Goal: Task Accomplishment & Management: Manage account settings

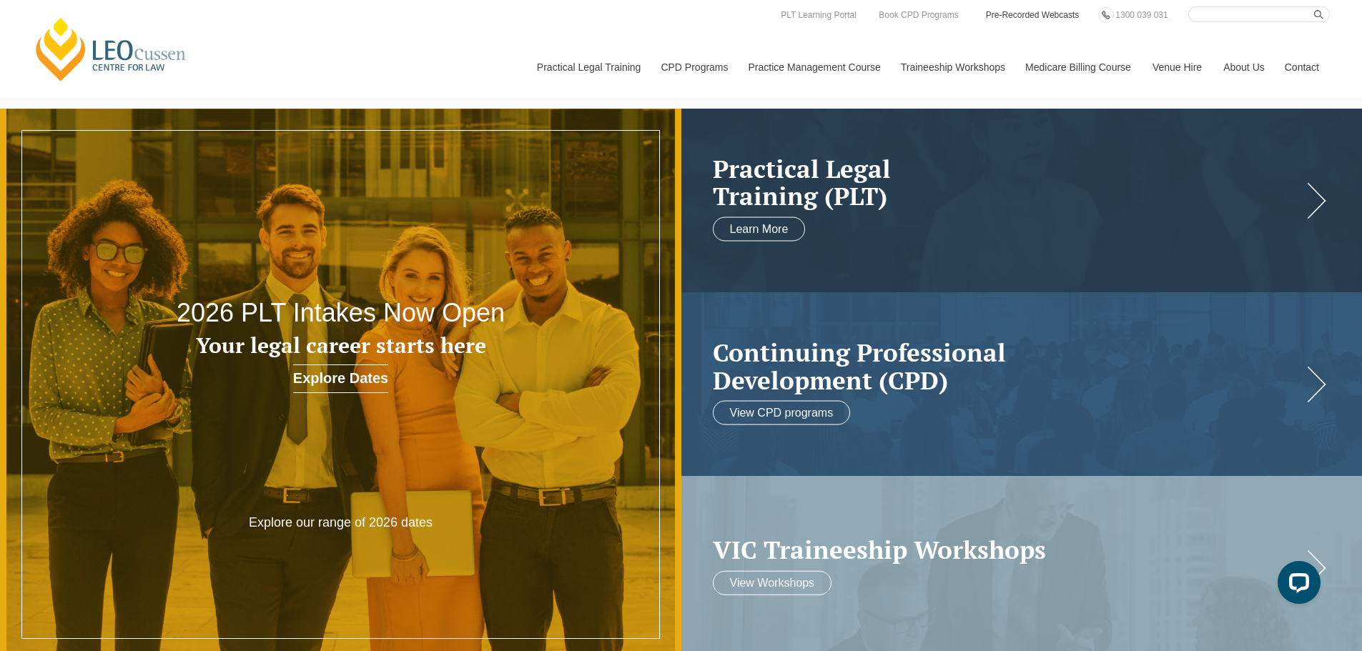
click at [1013, 10] on link "Pre-Recorded Webcasts" at bounding box center [1033, 15] width 97 height 16
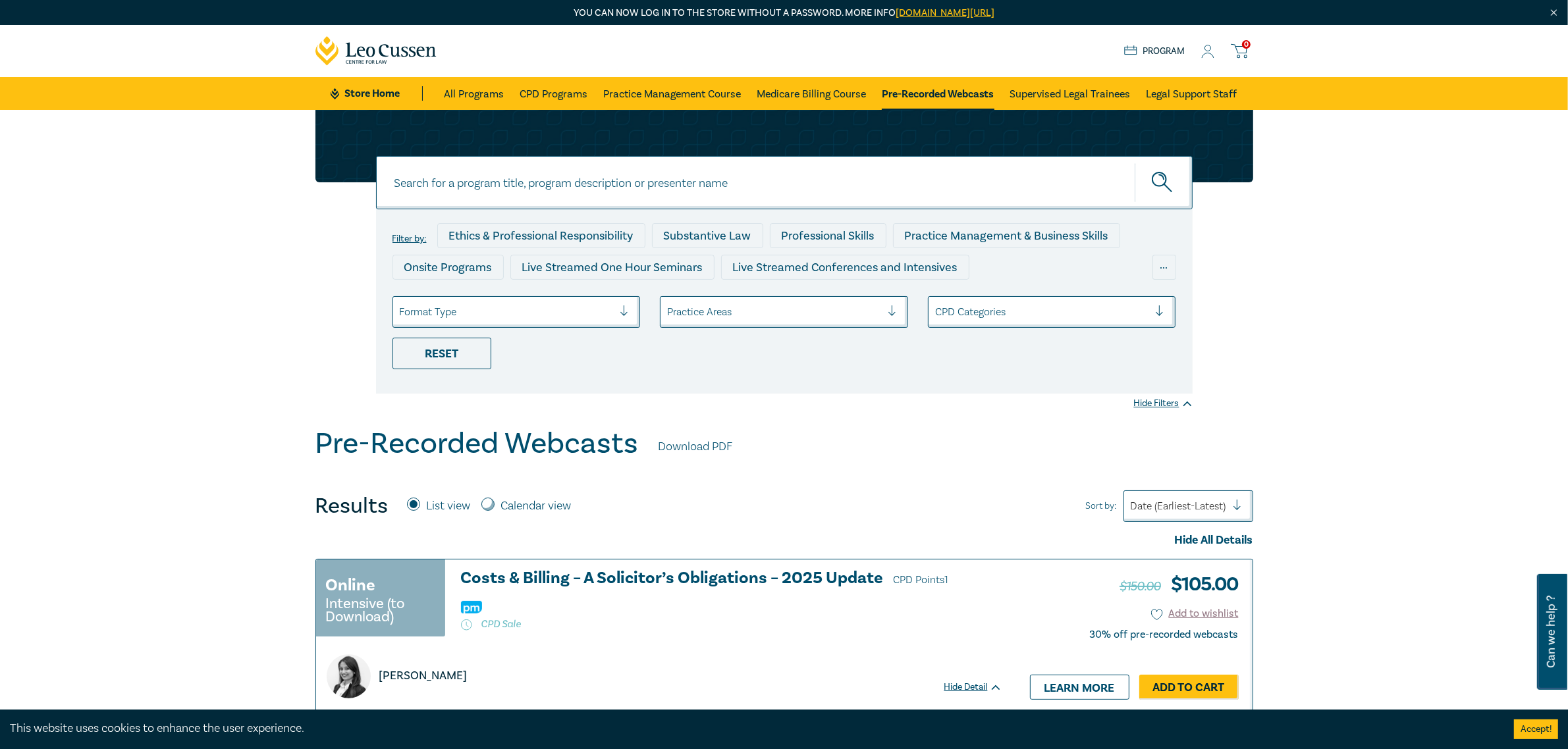
click at [1209, 53] on icon at bounding box center [1207, 52] width 13 height 14
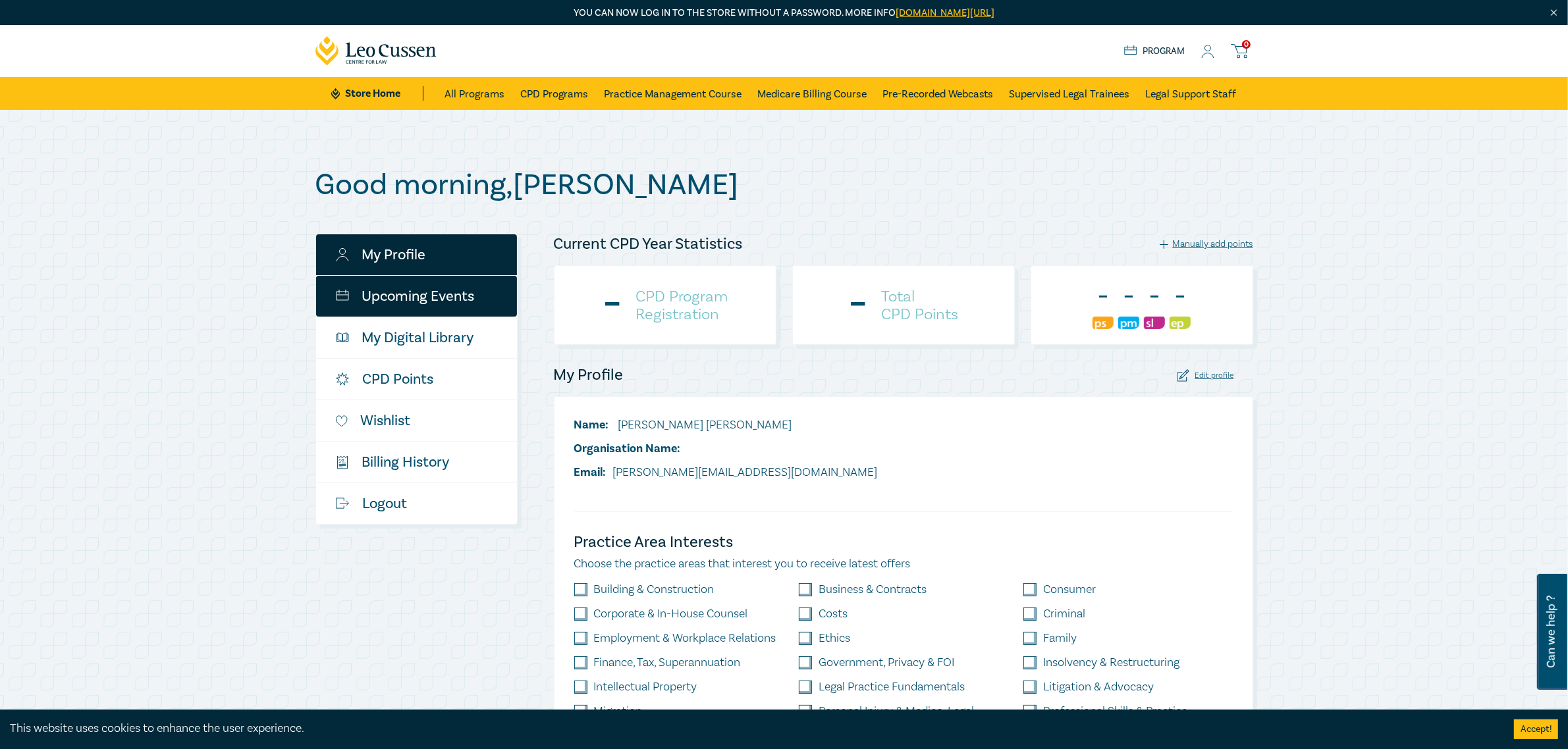
click at [469, 304] on link "Upcoming Events" at bounding box center [416, 296] width 201 height 40
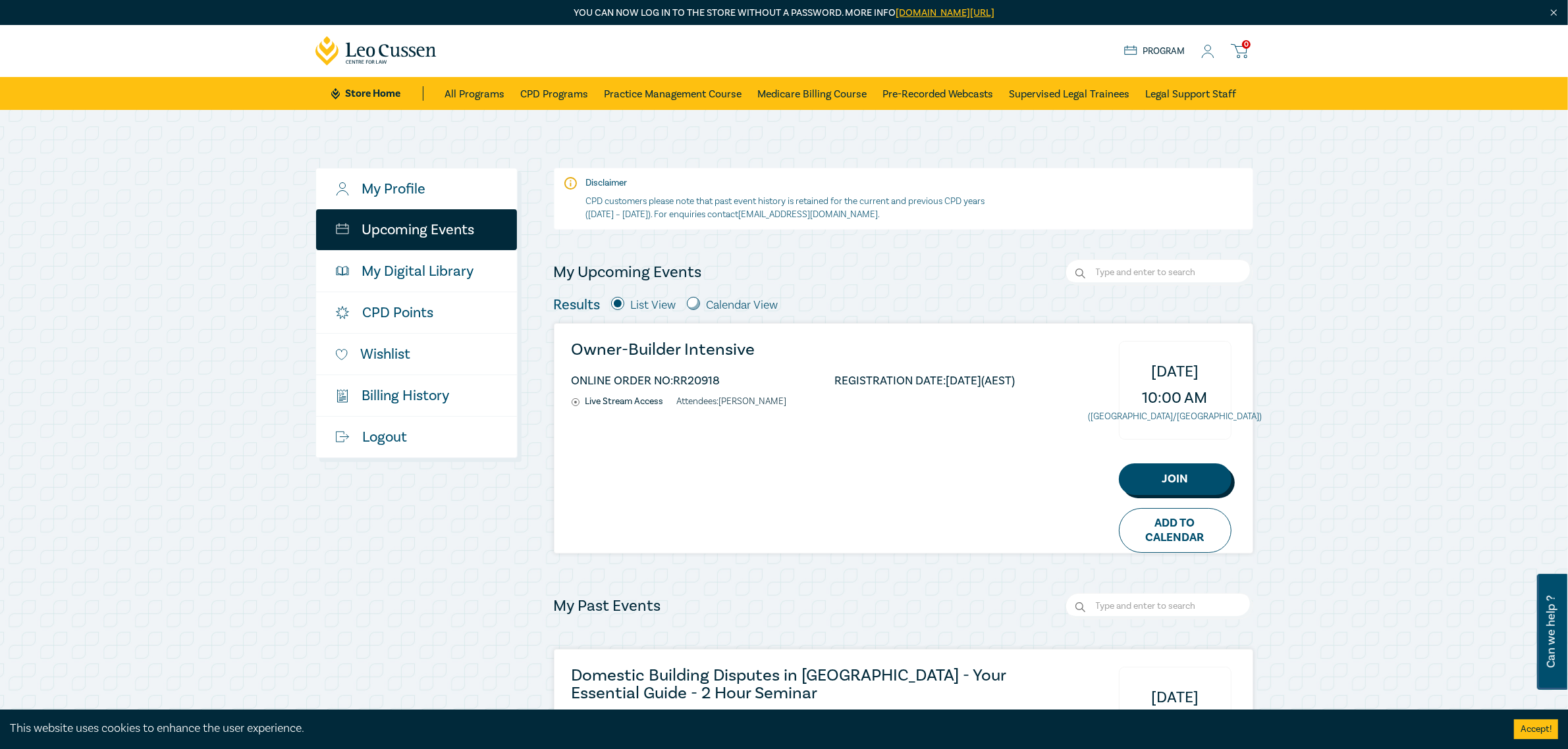
click at [1156, 480] on link "Join" at bounding box center [1175, 478] width 112 height 31
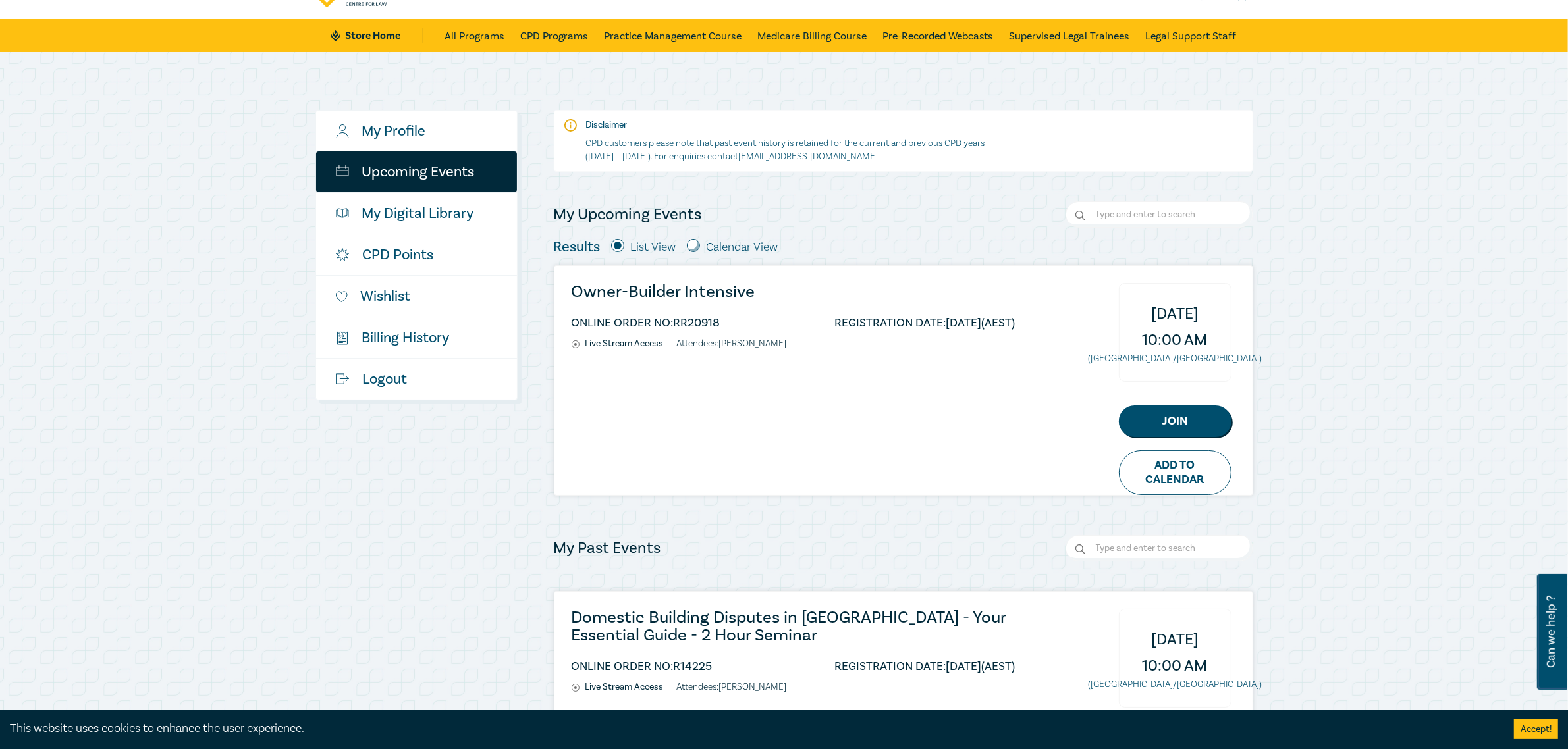
scroll to position [82, 0]
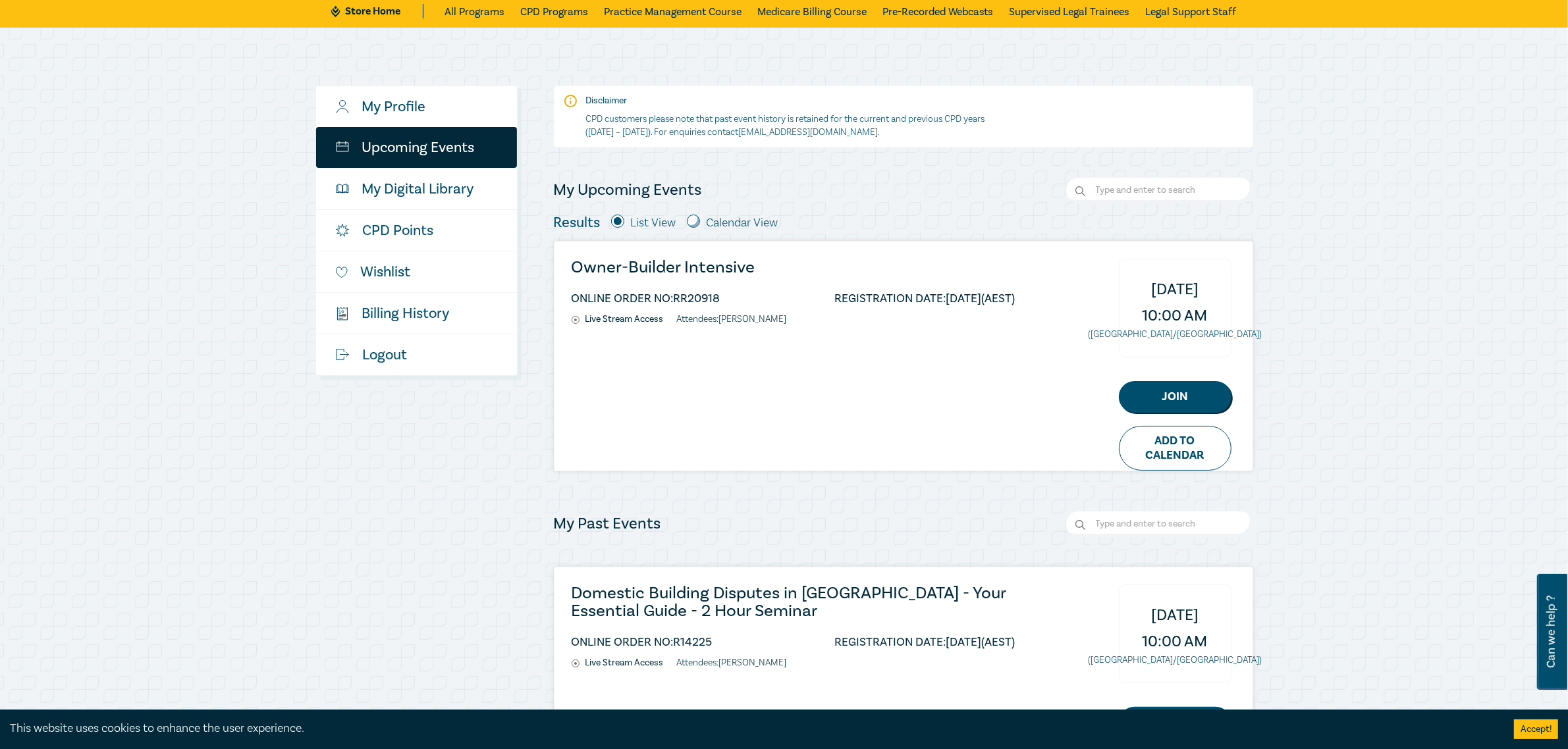
drag, startPoint x: 1175, startPoint y: 443, endPoint x: 811, endPoint y: 484, distance: 366.3
click at [1175, 443] on link "Add to Calendar" at bounding box center [1175, 448] width 112 height 45
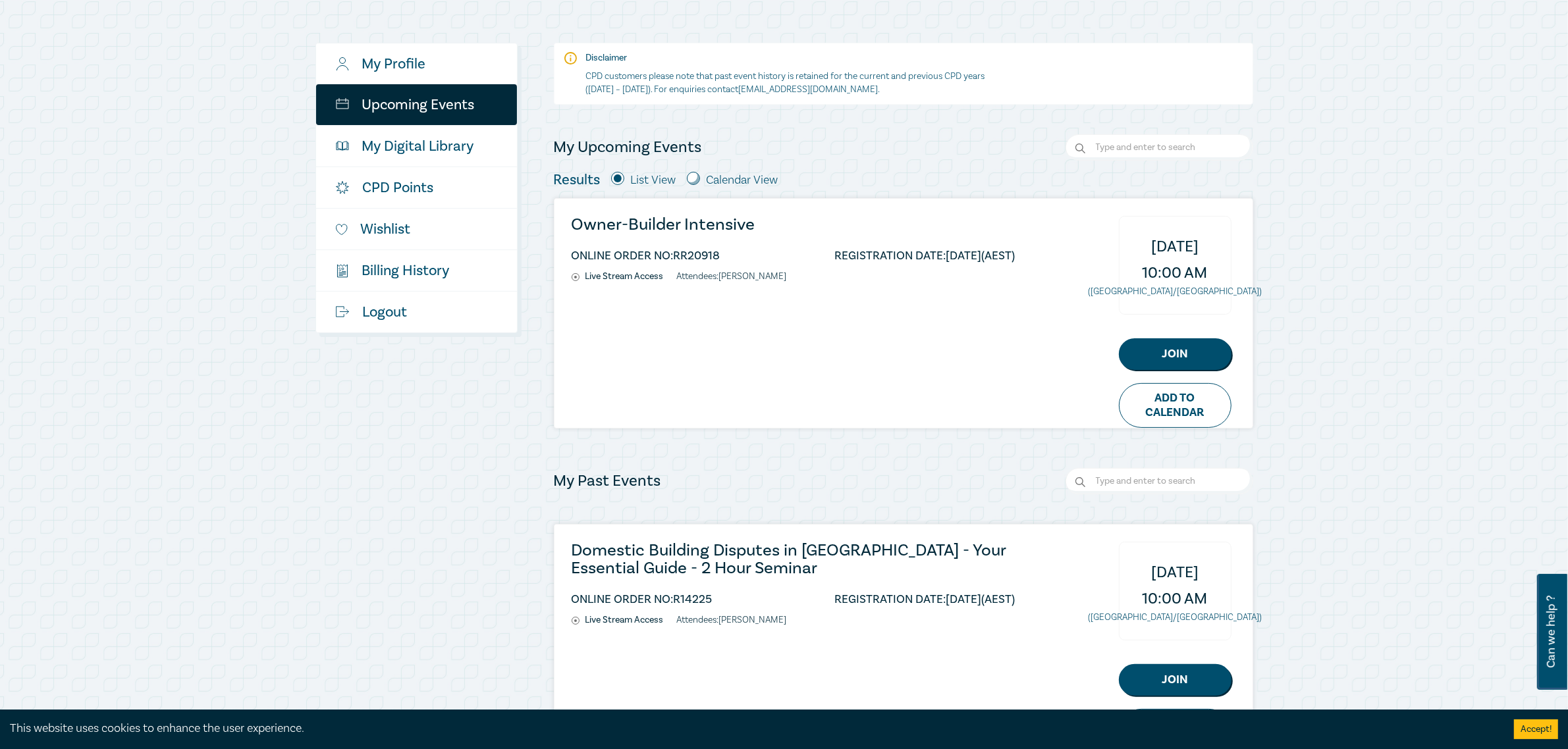
scroll to position [0, 0]
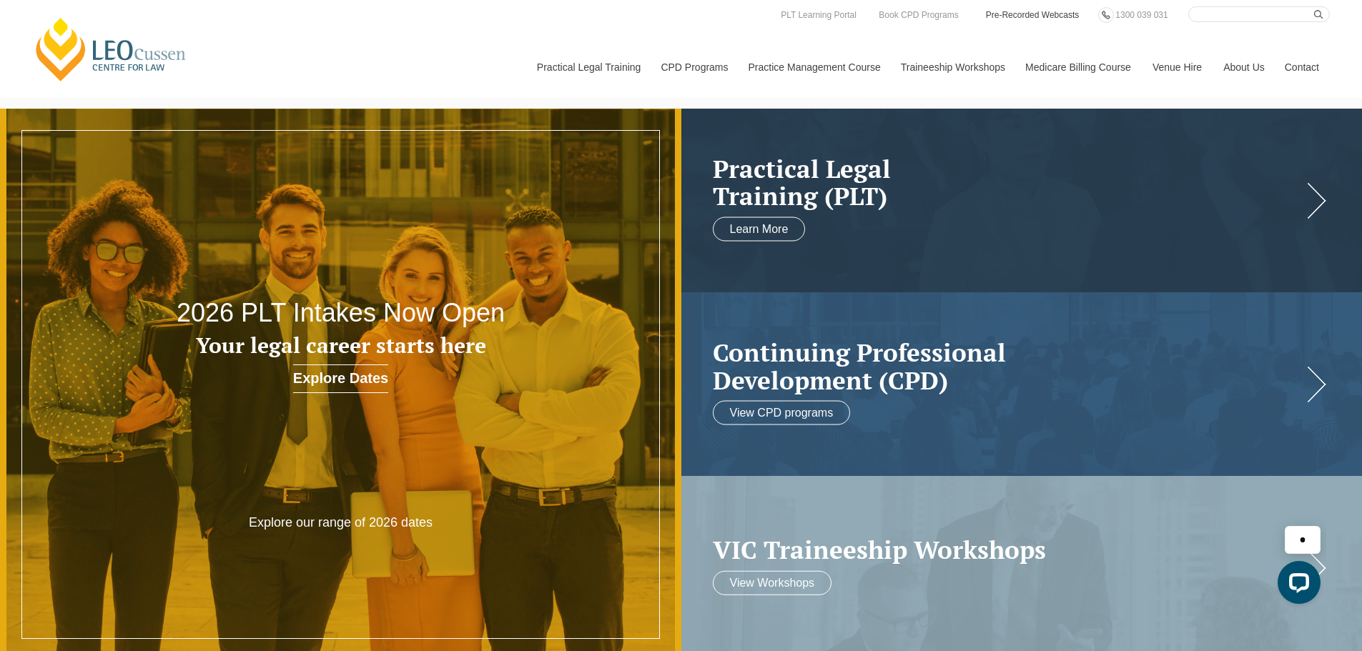
click at [1017, 11] on link "Pre-Recorded Webcasts" at bounding box center [1033, 15] width 97 height 16
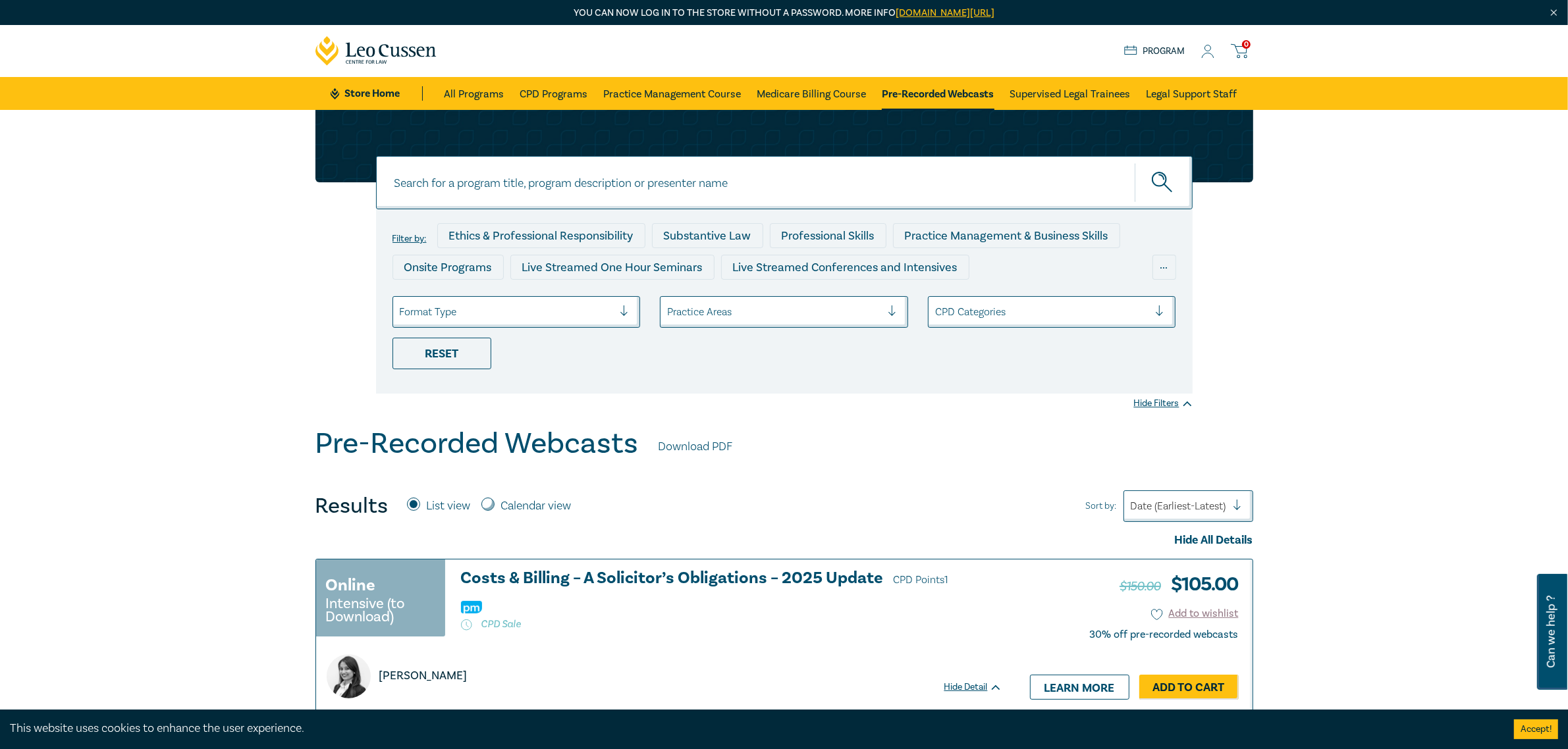
click at [1212, 54] on icon at bounding box center [1208, 55] width 12 height 5
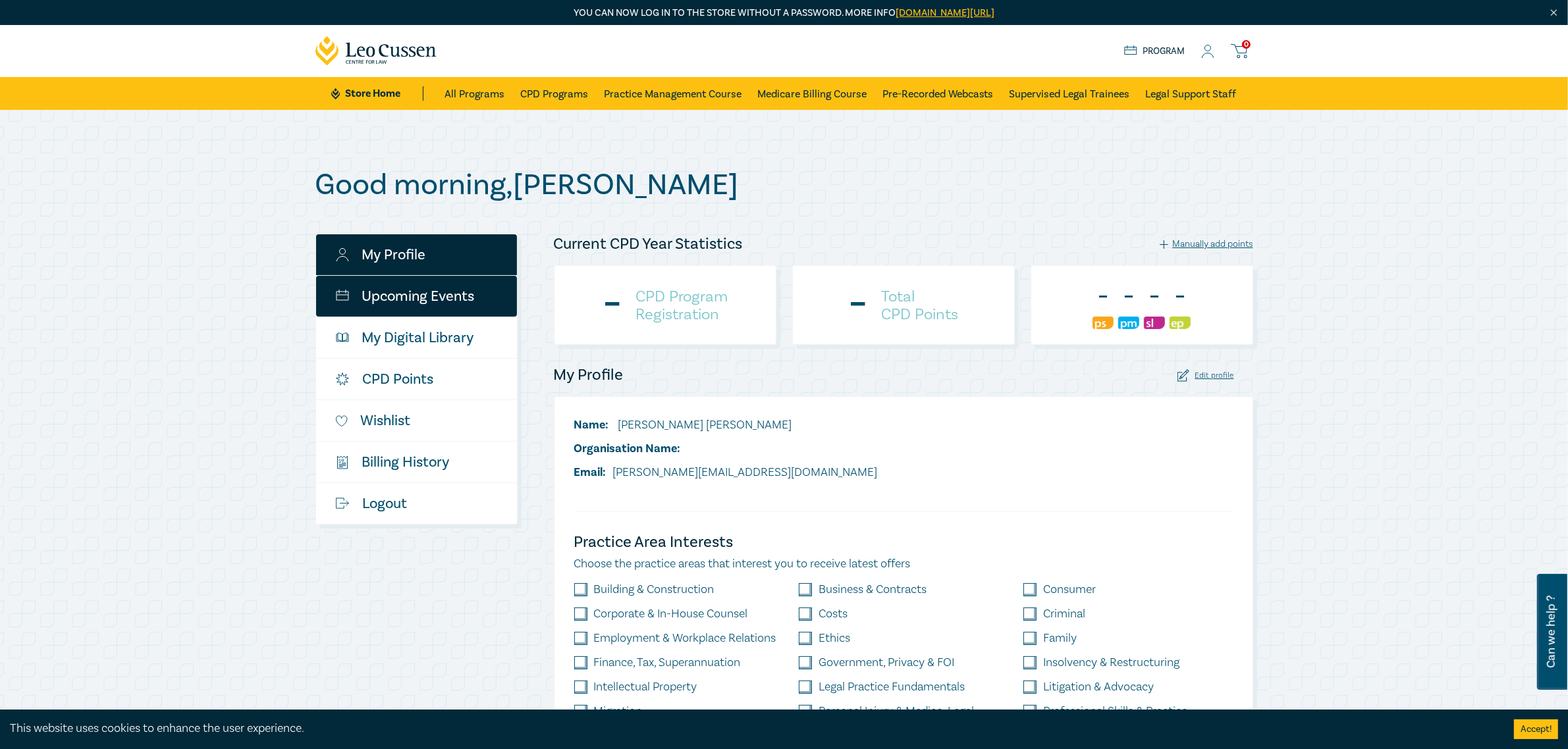
click at [396, 304] on link "Upcoming Events" at bounding box center [416, 296] width 201 height 40
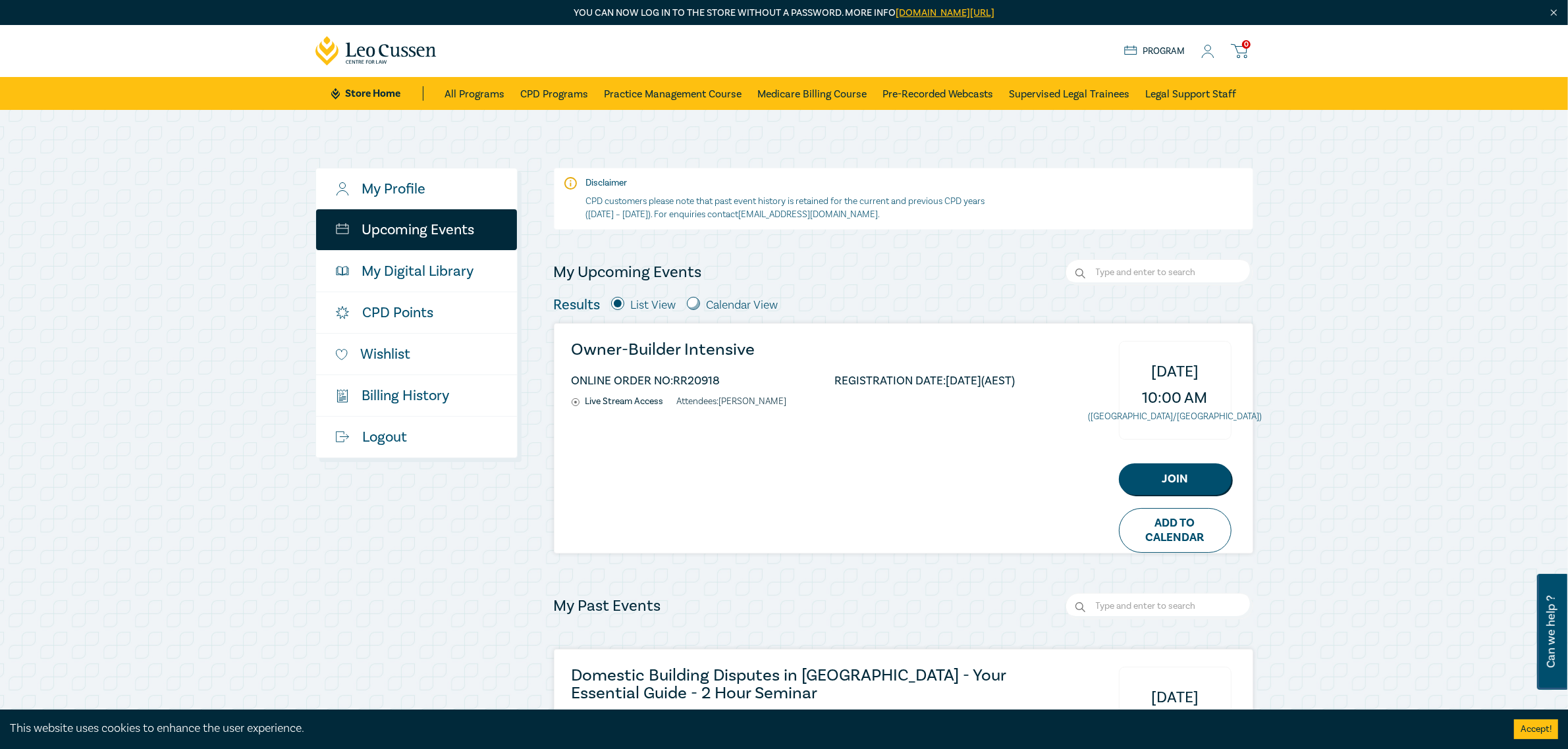
scroll to position [82, 0]
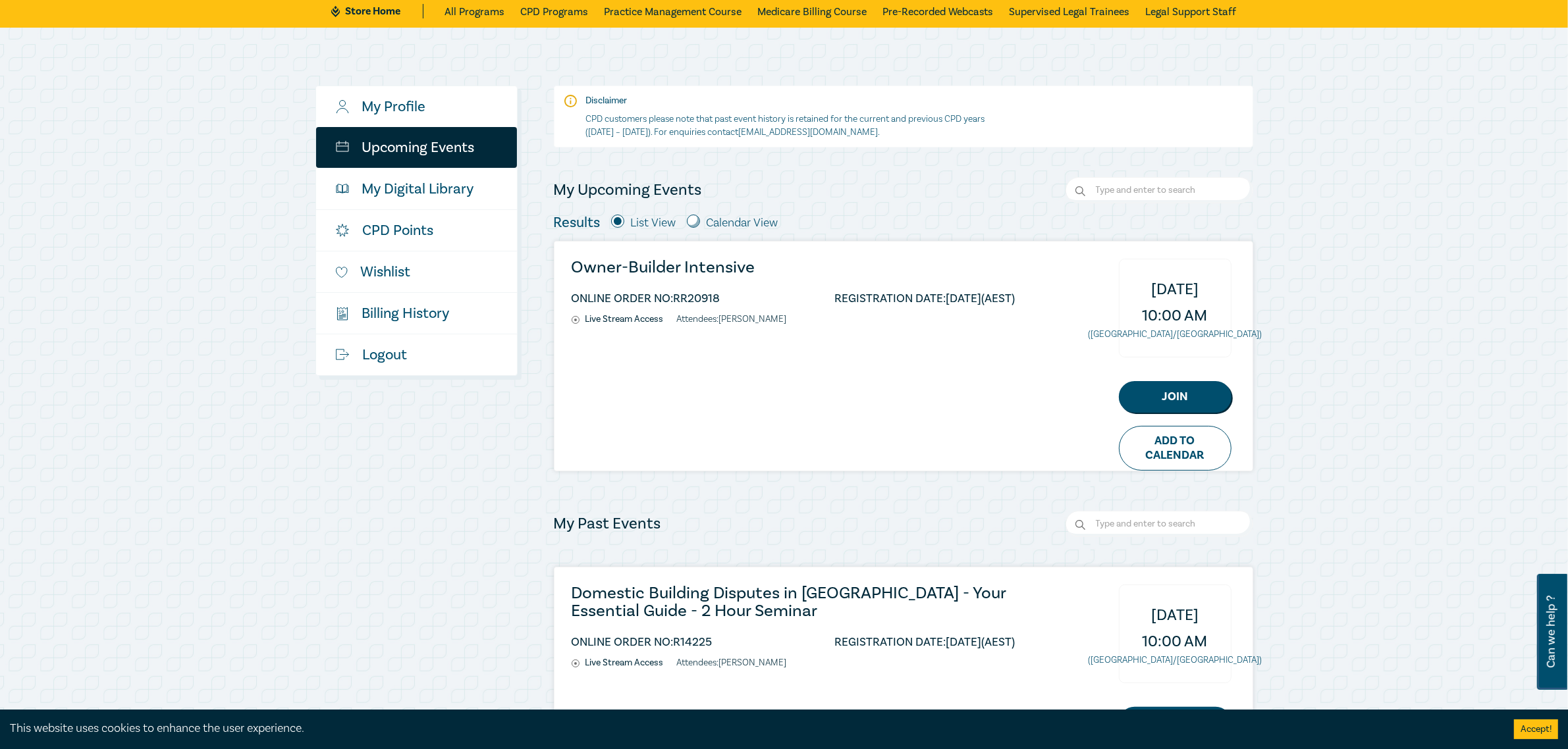
click at [1173, 330] on small "(Australia/Melbourne)" at bounding box center [1174, 334] width 174 height 10
click at [882, 446] on div "Owner-Builder Intensive ONLINE ORDER NO: RR20918 REGISTRATION DATE: 11/08/2025 …" at bounding box center [903, 355] width 698 height 229
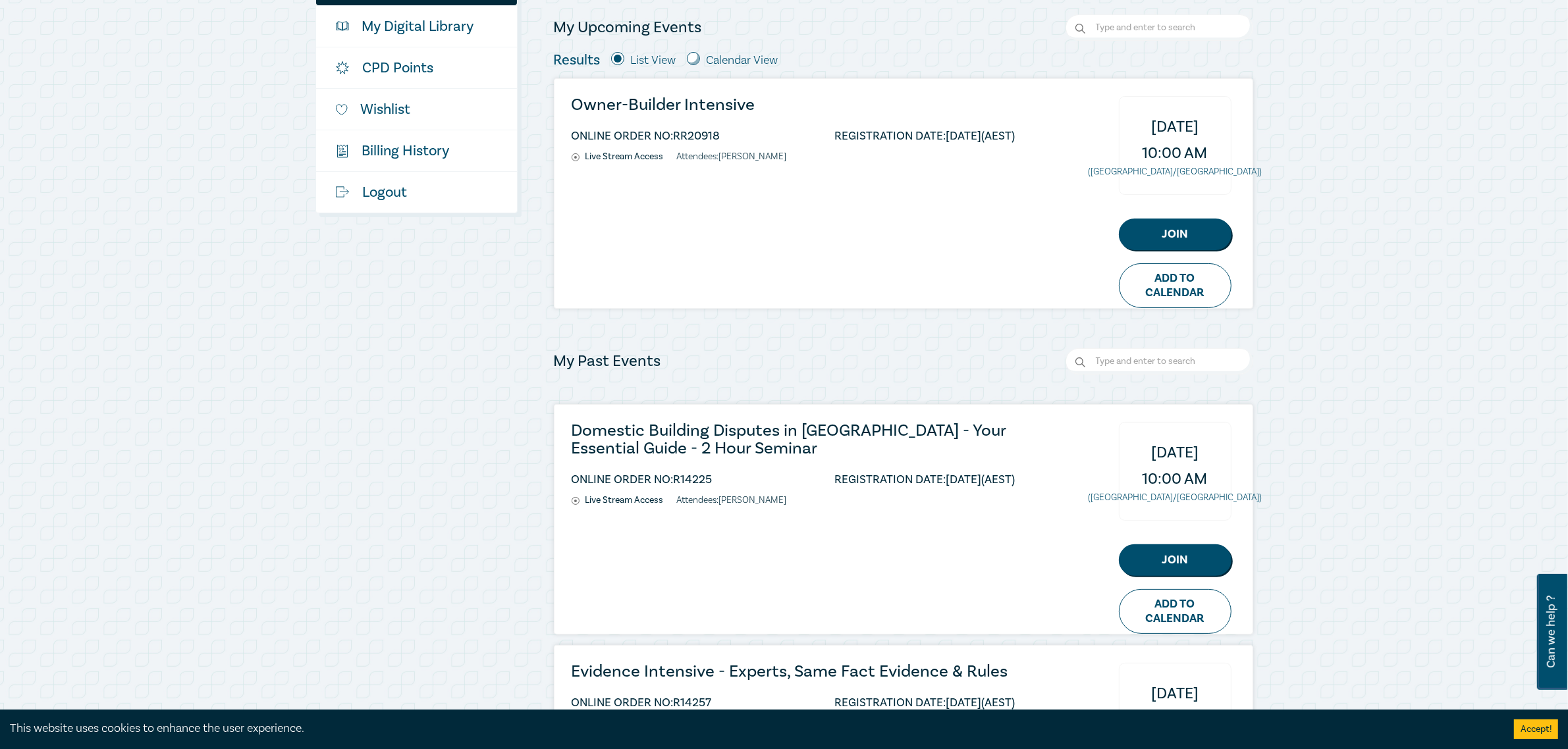
scroll to position [0, 0]
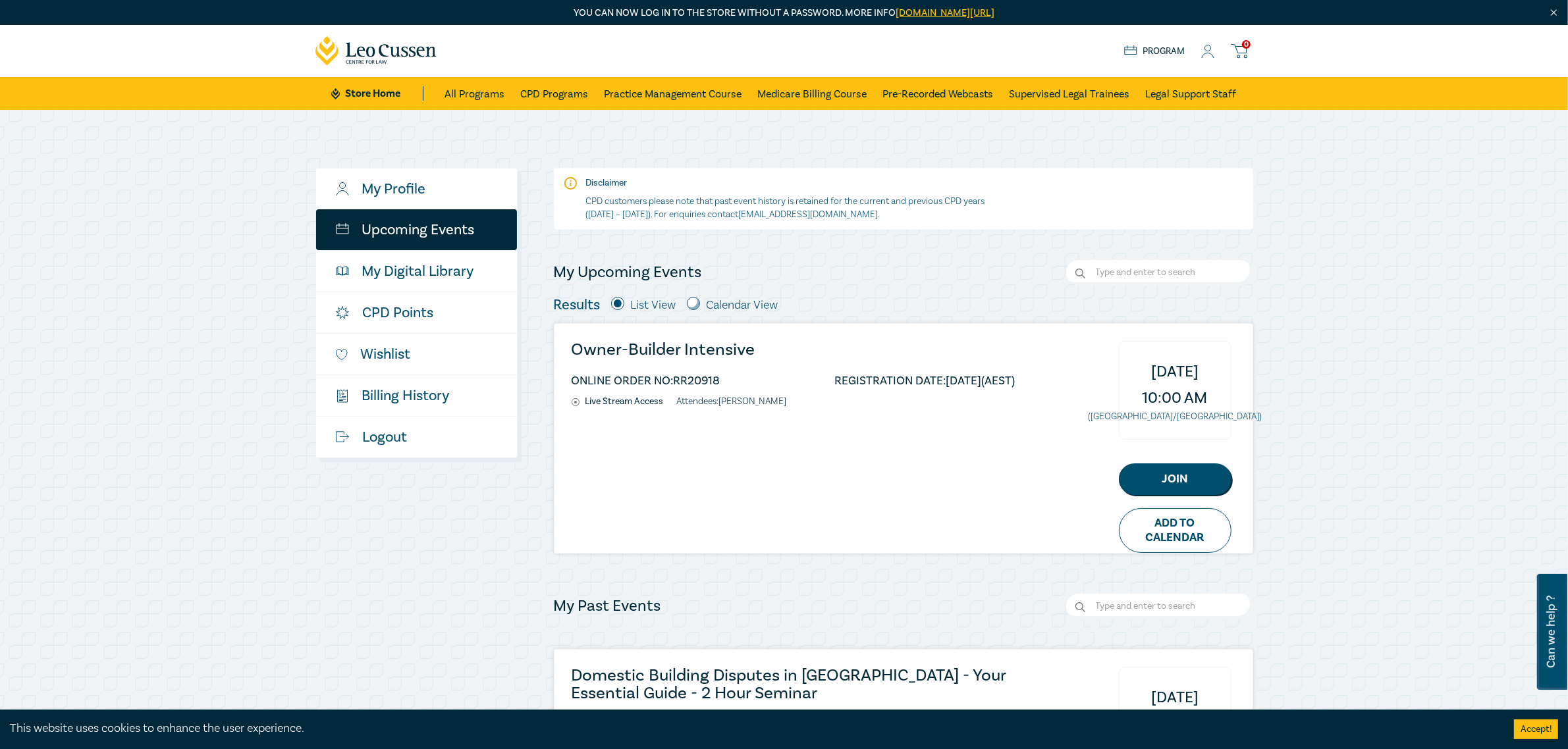
drag, startPoint x: 1193, startPoint y: 514, endPoint x: 980, endPoint y: 463, distance: 219.0
click at [980, 463] on div "Owner-Builder Intensive ONLINE ORDER NO: RR20918 REGISTRATION DATE: 11/08/2025 …" at bounding box center [903, 438] width 698 height 229
click at [877, 453] on div "Owner-Builder Intensive ONLINE ORDER NO: RR20918 REGISTRATION DATE: 11/08/2025 …" at bounding box center [903, 438] width 698 height 229
